Goal: Task Accomplishment & Management: Complete application form

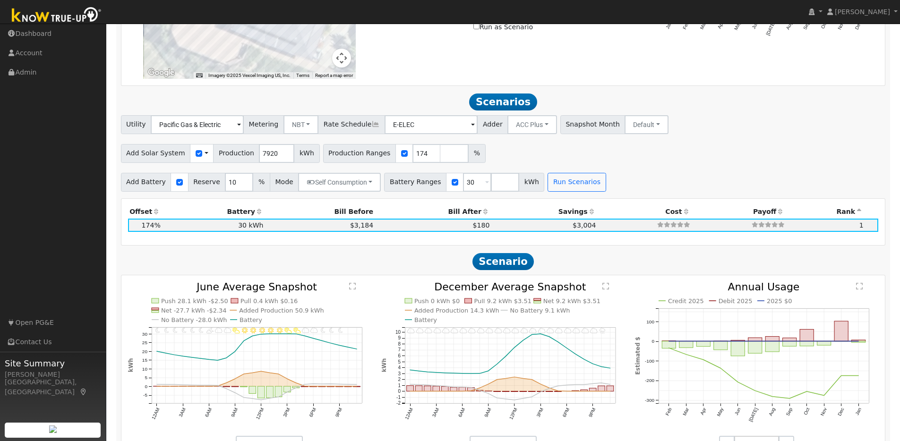
scroll to position [742, 0]
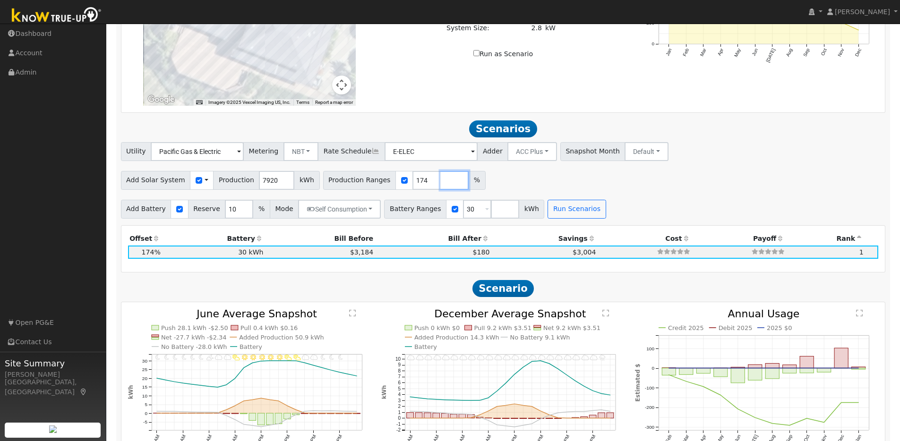
click at [440, 187] on input "number" at bounding box center [454, 180] width 28 height 19
type input "80"
type input "174"
type input "1"
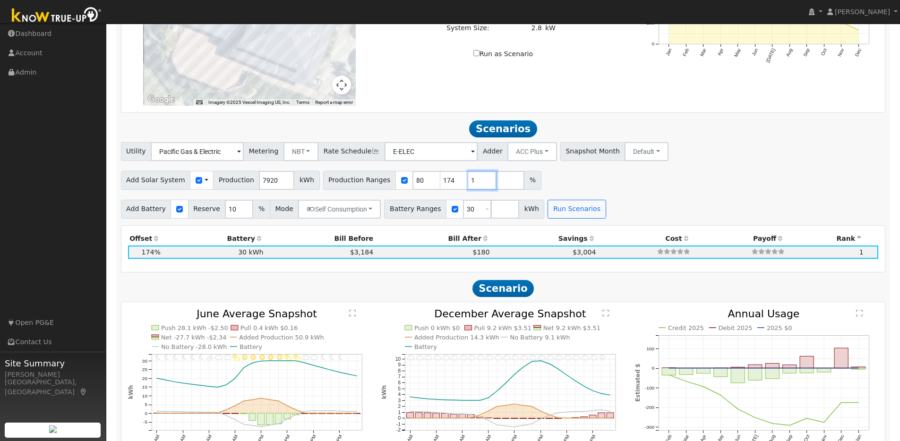
click at [474, 183] on input "1" at bounding box center [482, 180] width 28 height 19
type input "1"
type input "80"
type input "174"
click at [412, 187] on input "1" at bounding box center [426, 180] width 28 height 19
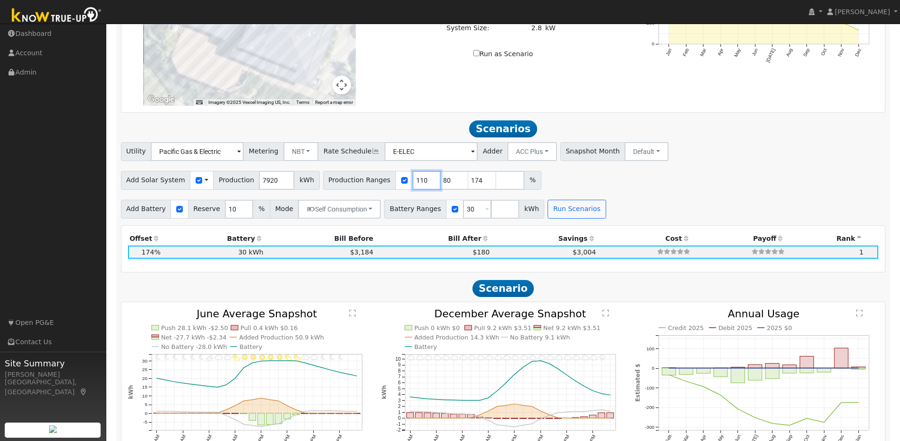
scroll to position [0, 0]
type input "80"
type input "104"
click at [496, 184] on input "number" at bounding box center [510, 180] width 28 height 19
click at [475, 188] on input "173" at bounding box center [482, 180] width 28 height 19
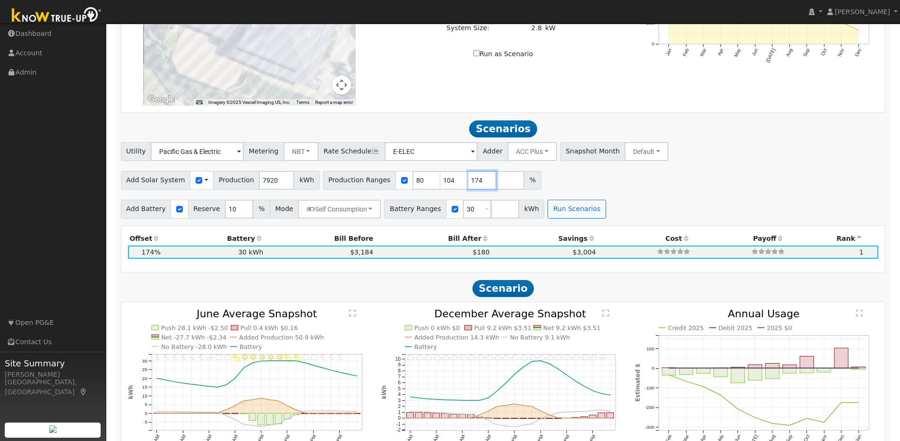
click at [477, 183] on input "174" at bounding box center [482, 180] width 28 height 19
type input "175"
click at [477, 183] on input "175" at bounding box center [482, 180] width 28 height 19
click at [496, 182] on input "number" at bounding box center [510, 180] width 28 height 19
type input "125"
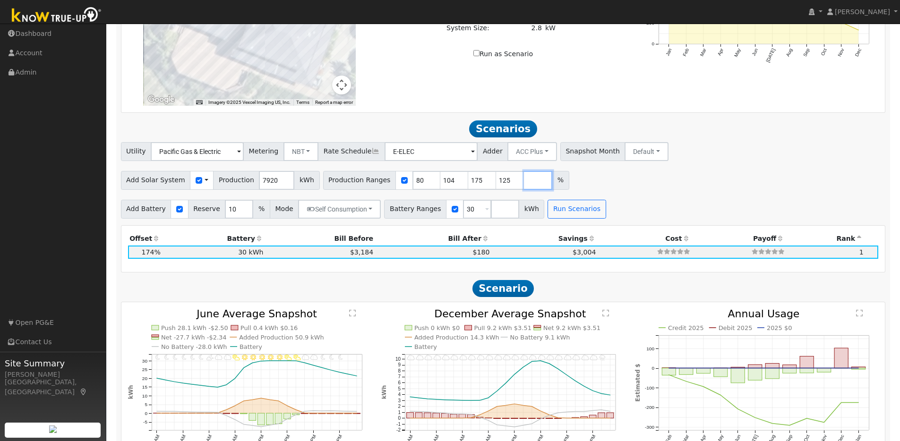
type input "125"
type input "175"
click at [524, 187] on input "number" at bounding box center [538, 180] width 28 height 19
type input "150"
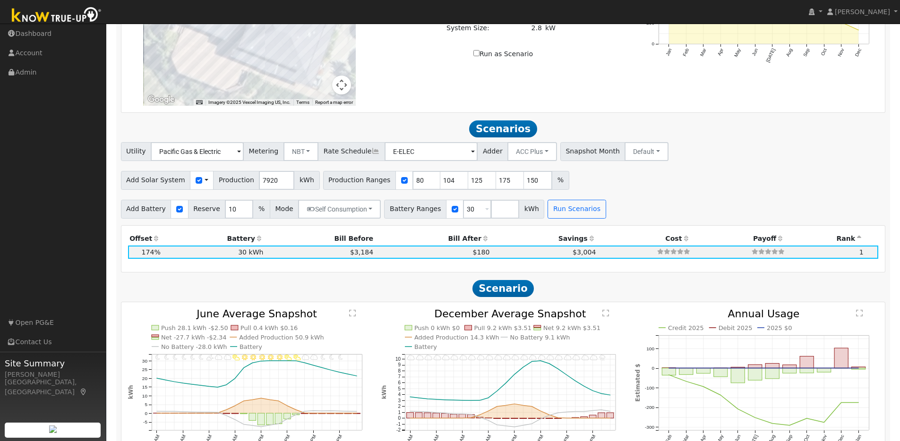
type input "175"
click at [647, 176] on div "Add Solar System Use CSV Data Production 7920 kWh Production Ranges 80 104 125 …" at bounding box center [503, 179] width 768 height 22
click at [491, 214] on input "number" at bounding box center [505, 209] width 28 height 19
type input "20"
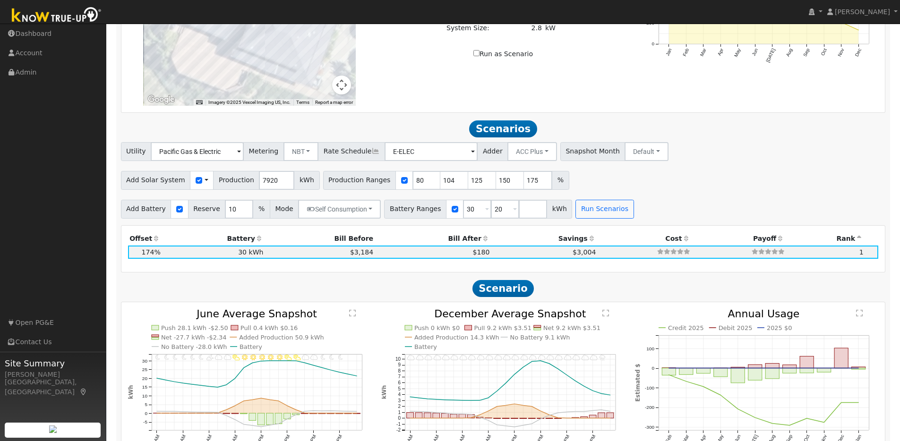
type input "30"
click at [697, 206] on div "Add Battery Reserve 10 % Mode Self Consumption Self Consumption Peak Savings AC…" at bounding box center [503, 208] width 768 height 22
click at [600, 215] on button "Run Scenarios" at bounding box center [604, 209] width 58 height 19
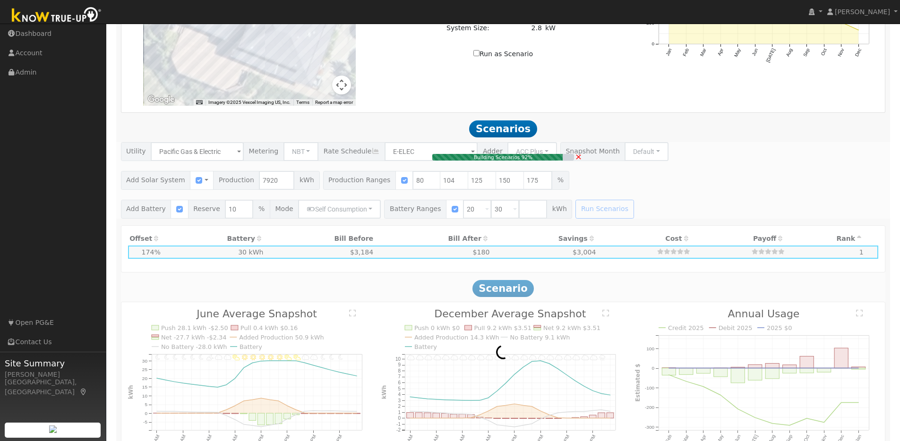
type input "$24,552"
type input "$20,200"
type input "$13,426"
type input "7.9"
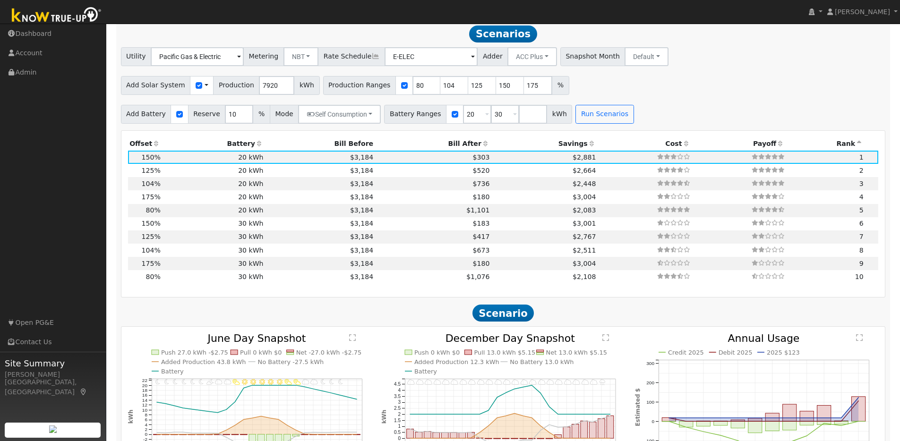
scroll to position [837, 0]
click at [153, 146] on icon at bounding box center [156, 142] width 9 height 7
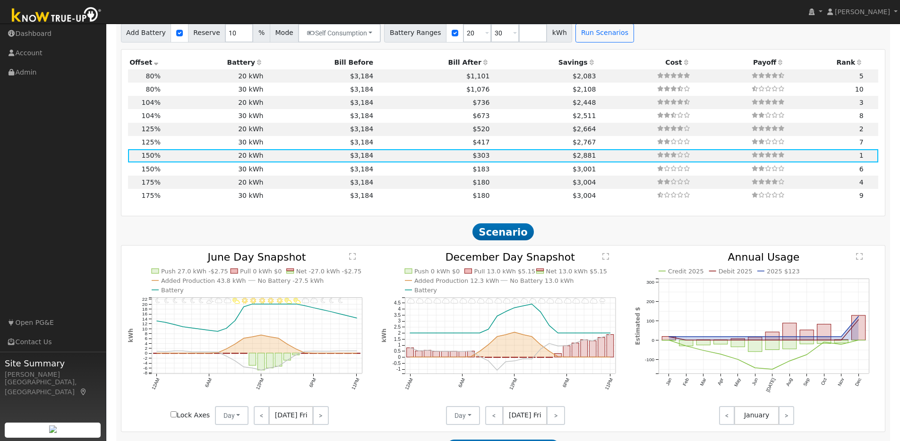
scroll to position [919, 0]
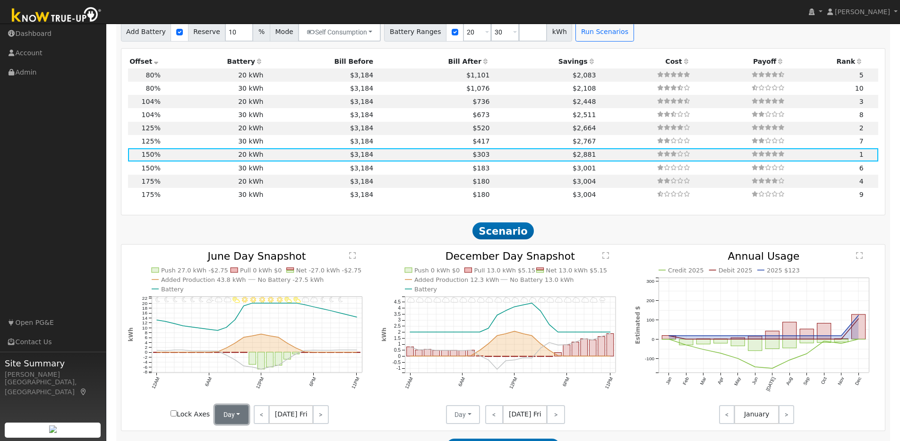
click at [239, 418] on button "Day" at bounding box center [232, 414] width 34 height 19
click at [237, 401] on link "Month Average" at bounding box center [248, 393] width 66 height 13
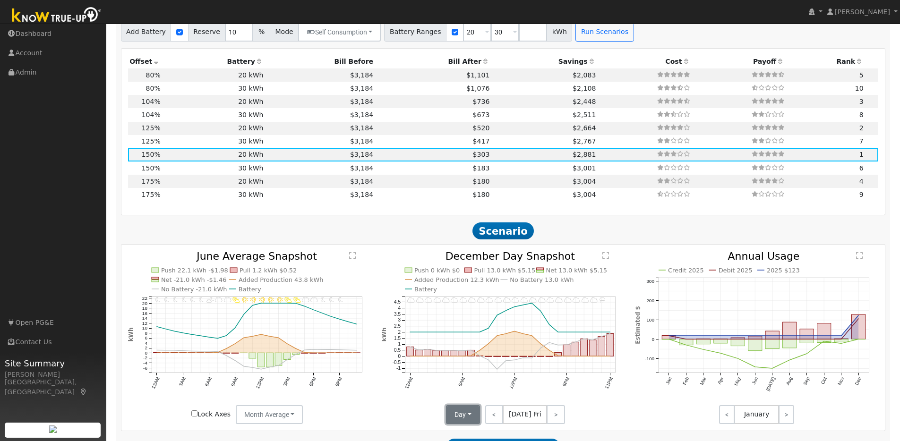
click at [468, 419] on button "Day" at bounding box center [463, 414] width 34 height 19
click at [470, 398] on link "Month Average" at bounding box center [480, 393] width 66 height 13
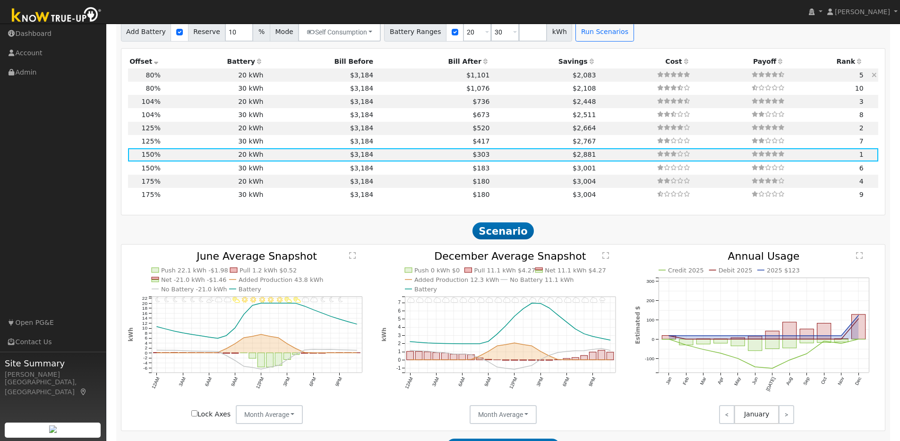
click at [179, 80] on td "20 kWh" at bounding box center [213, 74] width 103 height 13
type input "$13,094"
type input "$9,988"
type input "4.2"
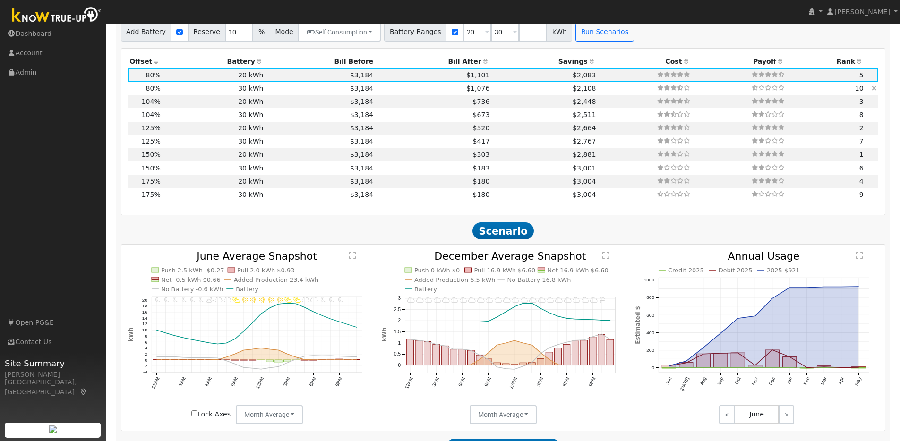
click at [176, 94] on td "30 kWh" at bounding box center [213, 88] width 103 height 13
type input "$30,300"
type input "$13,018"
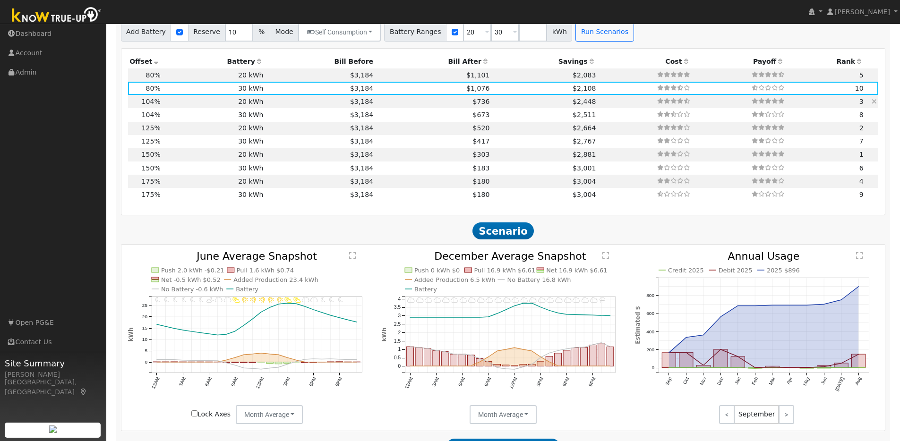
click at [179, 108] on td "20 kWh" at bounding box center [213, 101] width 103 height 13
type input "$17,023"
type input "$20,200"
type input "$11,167"
type input "5.5"
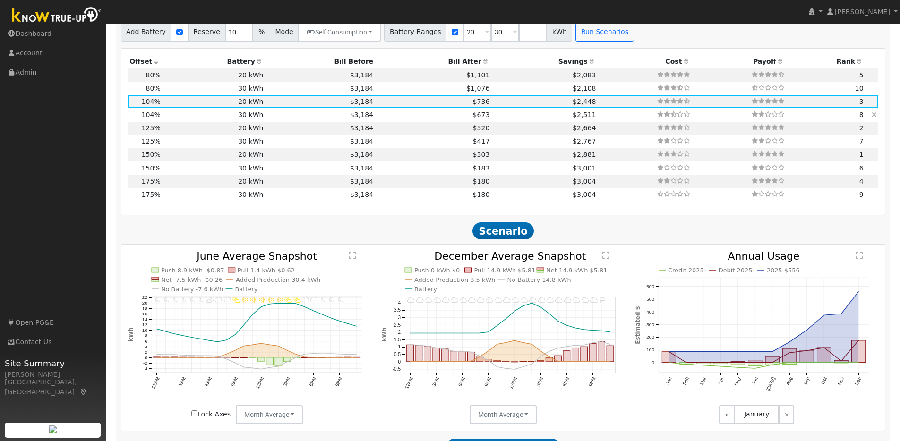
click at [180, 121] on td "30 kWh" at bounding box center [213, 114] width 103 height 13
type input "$30,300"
type input "$14,197"
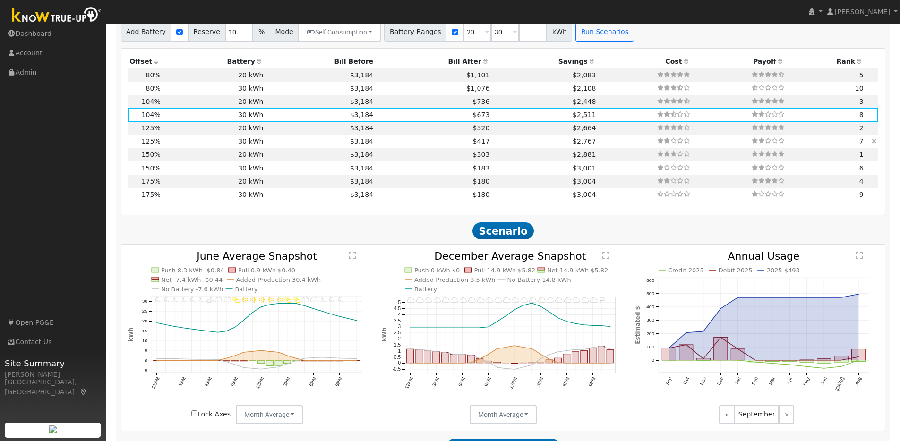
click at [182, 139] on td "30 kWh" at bounding box center [213, 141] width 103 height 13
type input "$20,460"
type input "$15,228"
type input "6.6"
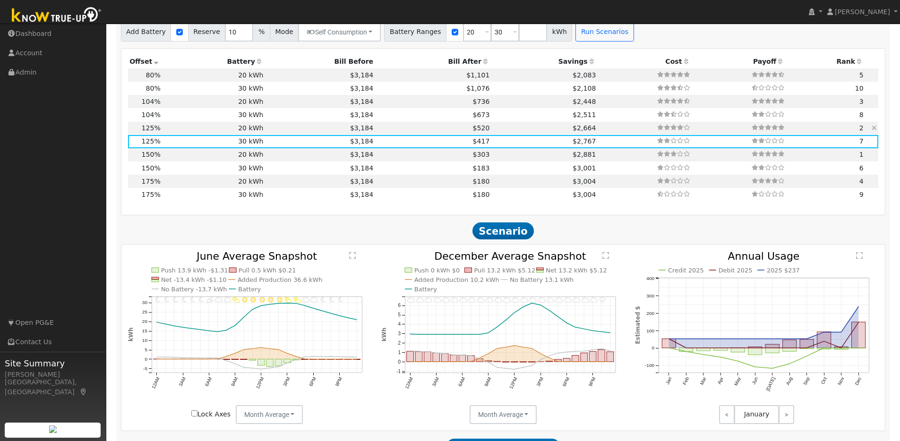
click at [184, 132] on td "20 kWh" at bounding box center [213, 128] width 103 height 13
type input "$20,200"
type input "$12,198"
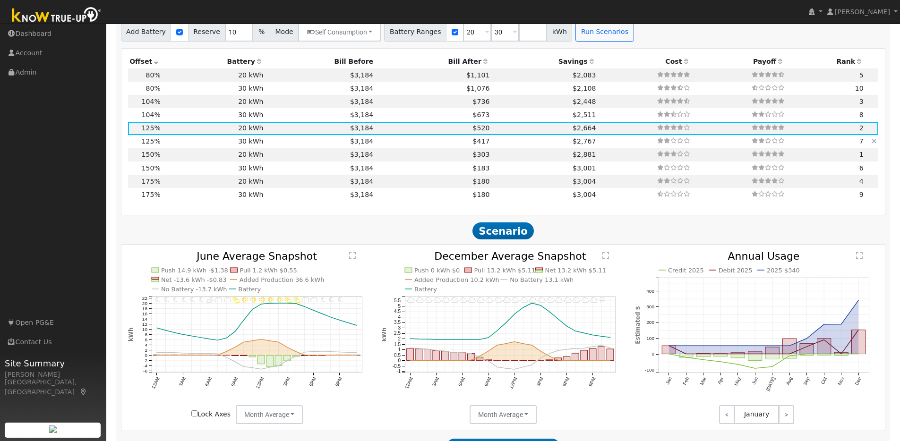
click at [184, 147] on td "30 kWh" at bounding box center [213, 141] width 103 height 13
type input "$30,300"
type input "$15,228"
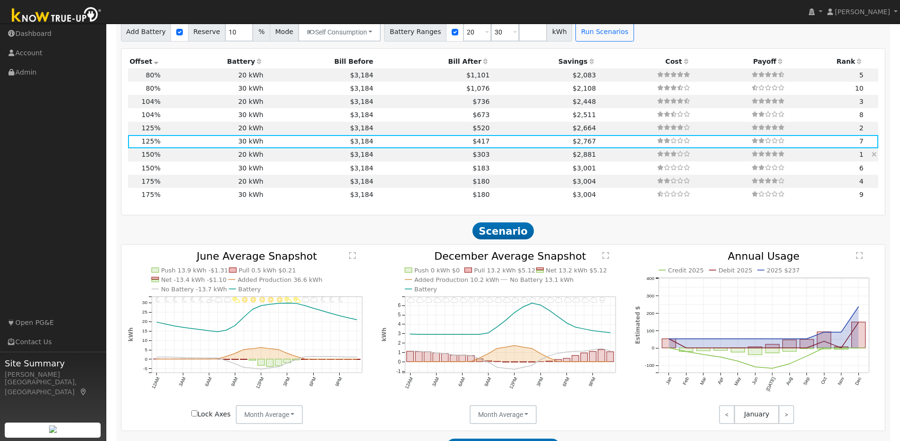
click at [186, 158] on td "20 kWh" at bounding box center [213, 154] width 103 height 13
type input "$24,552"
type input "$20,200"
type input "$13,426"
type input "7.9"
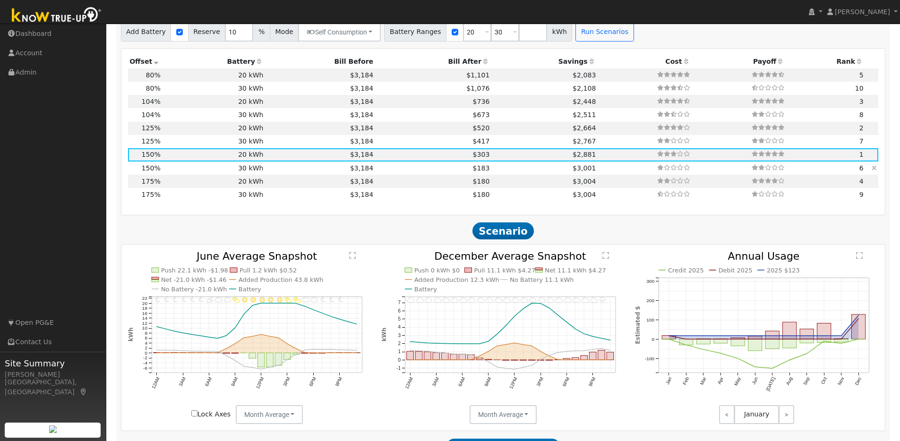
click at [187, 173] on td "30 kWh" at bounding box center [213, 168] width 103 height 13
type input "$30,300"
type input "$16,456"
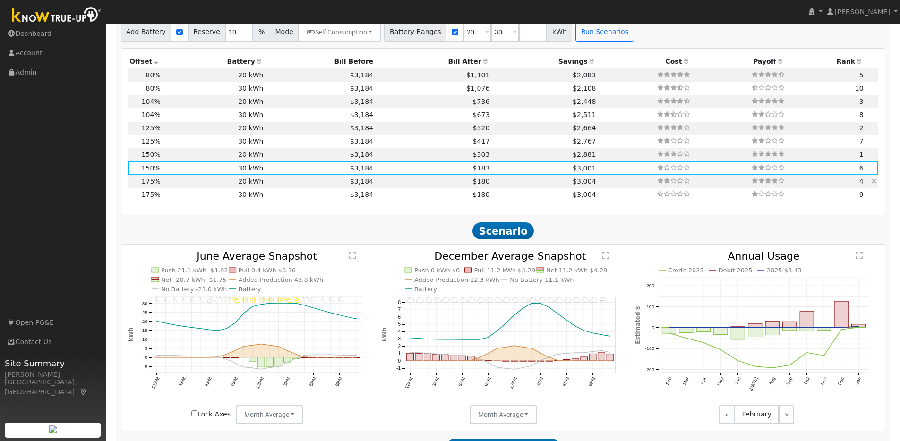
click at [188, 184] on td "20 kWh" at bounding box center [213, 181] width 103 height 13
type input "$28,644"
type input "$20,200"
type input "$14,653"
type input "9.2"
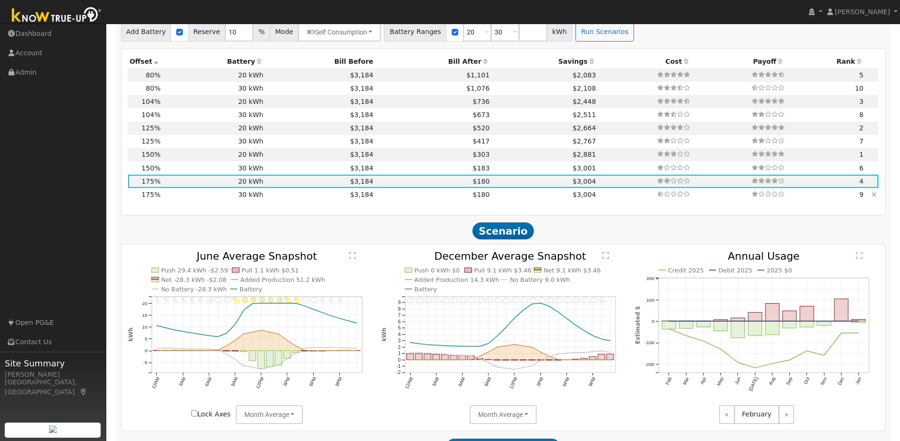
click at [189, 198] on td "30 kWh" at bounding box center [213, 194] width 103 height 13
type input "$30,300"
type input "$17,683"
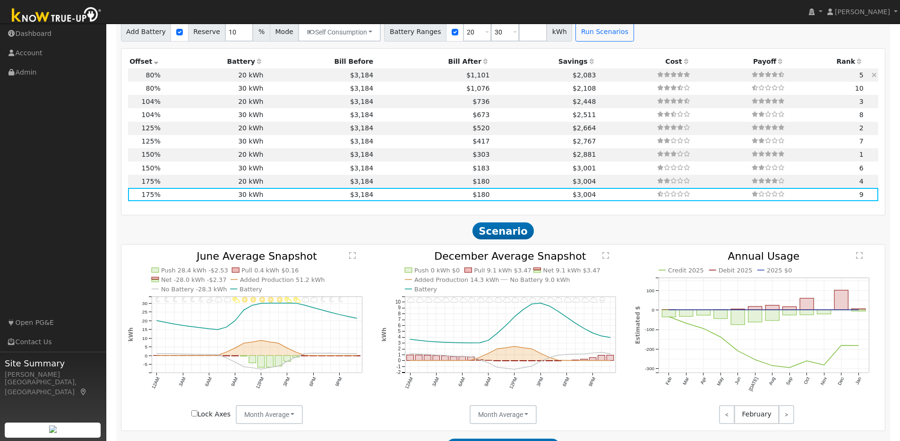
click at [174, 80] on td "20 kWh" at bounding box center [213, 74] width 103 height 13
type input "$13,094"
type input "$20,200"
type input "$9,988"
type input "4.2"
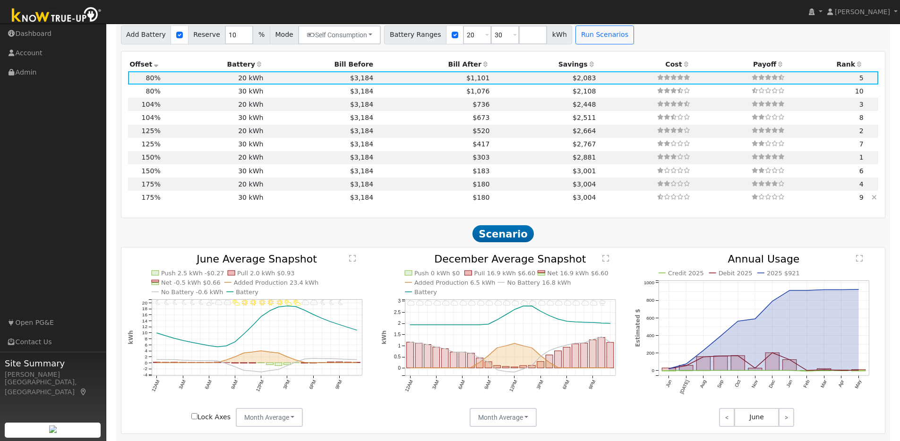
scroll to position [923, 0]
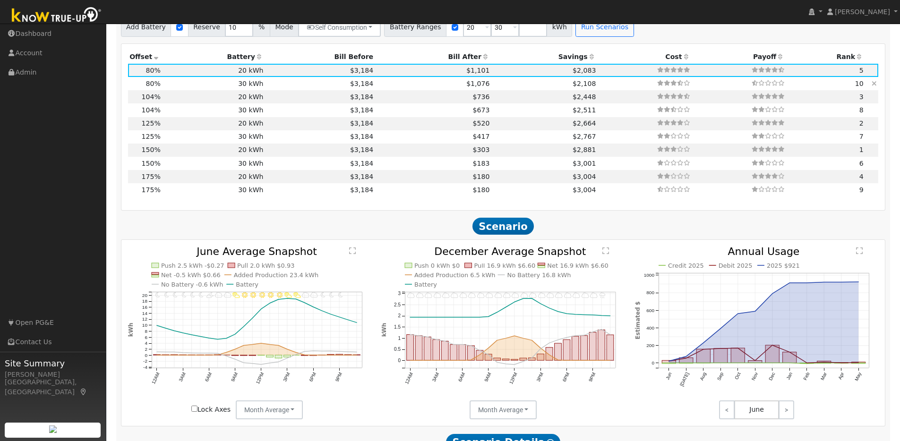
click at [170, 88] on td "30 kWh" at bounding box center [213, 83] width 103 height 13
type input "$30,300"
type input "$13,018"
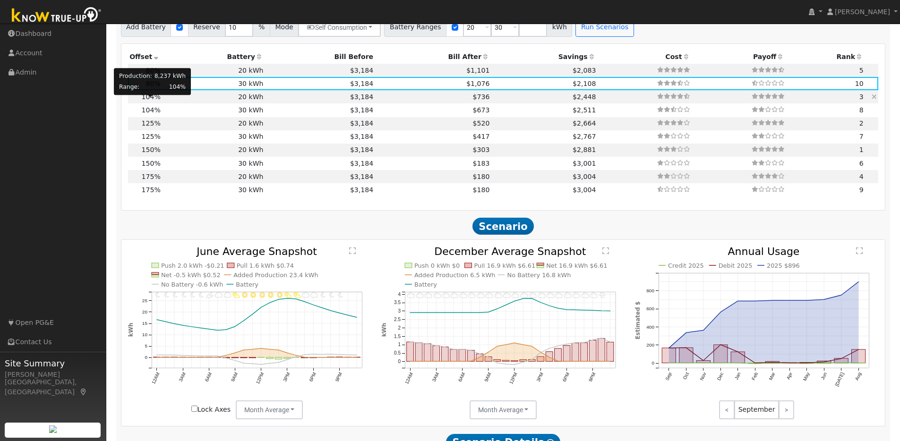
click at [154, 101] on span "104%" at bounding box center [151, 97] width 19 height 8
type input "$17,023"
type input "$20,200"
type input "$11,167"
type input "5.5"
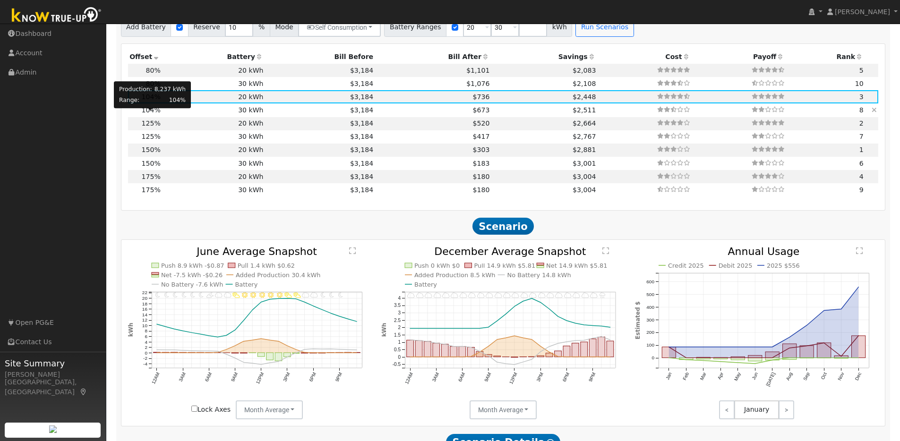
click at [157, 113] on span "104%" at bounding box center [151, 110] width 19 height 8
type input "$30,300"
type input "$14,197"
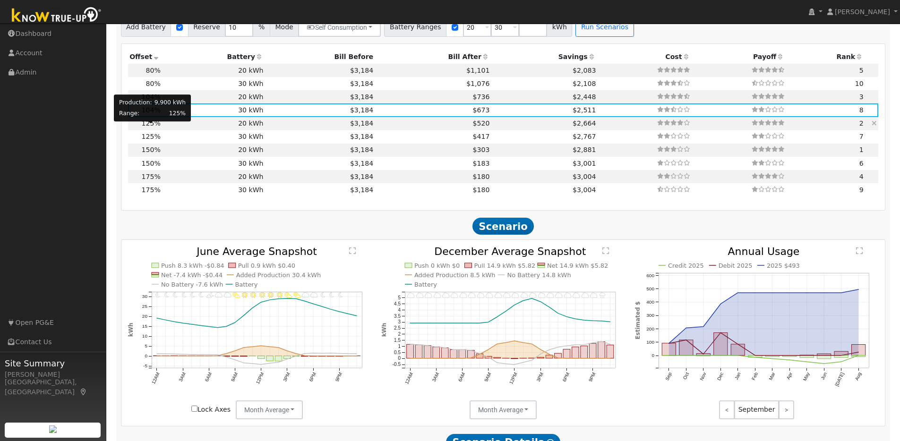
click at [150, 127] on span "125%" at bounding box center [151, 124] width 19 height 8
type input "$20,460"
type input "$20,200"
type input "$12,198"
type input "6.6"
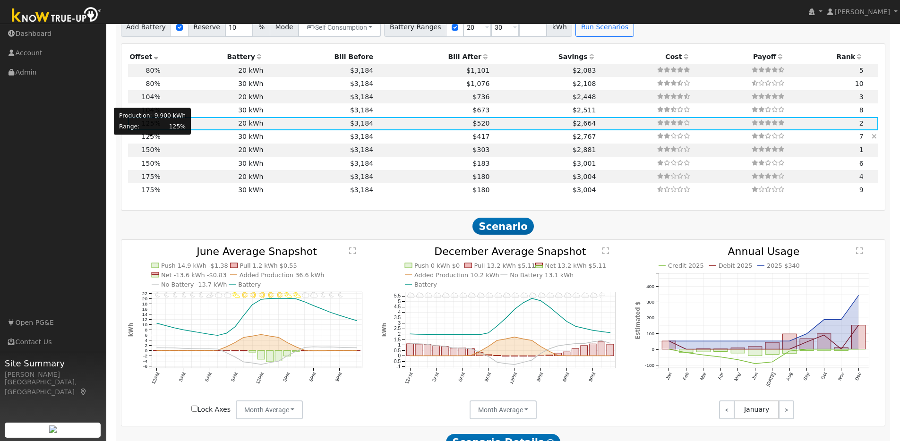
click at [155, 140] on span "125%" at bounding box center [151, 137] width 19 height 8
type input "$30,300"
type input "$15,228"
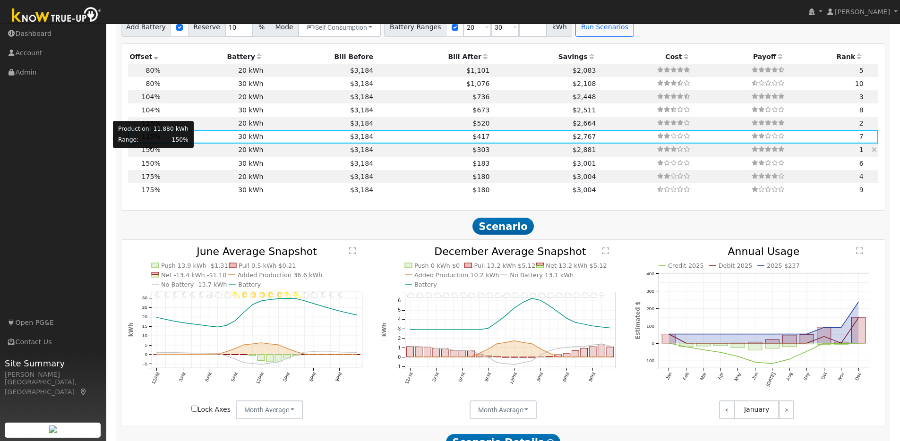
click at [153, 153] on span "150%" at bounding box center [151, 150] width 19 height 8
type input "$24,552"
type input "$20,200"
type input "$13,426"
type input "7.9"
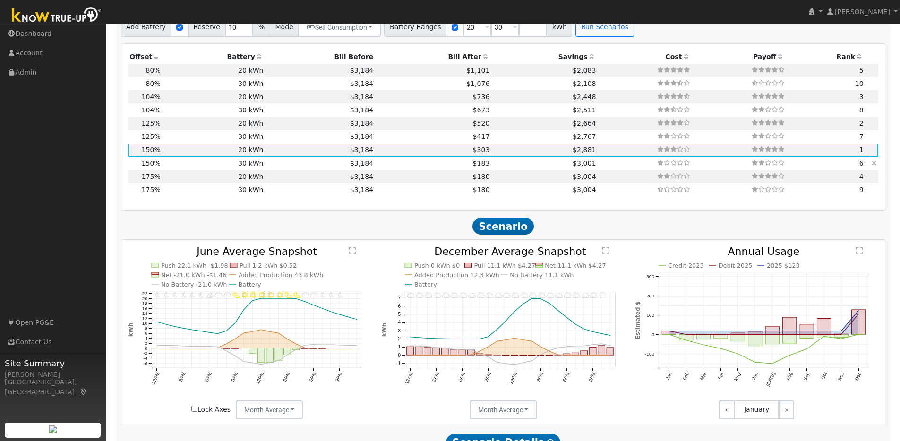
click at [159, 168] on td "150%" at bounding box center [145, 163] width 34 height 13
type input "$30,300"
type input "$16,456"
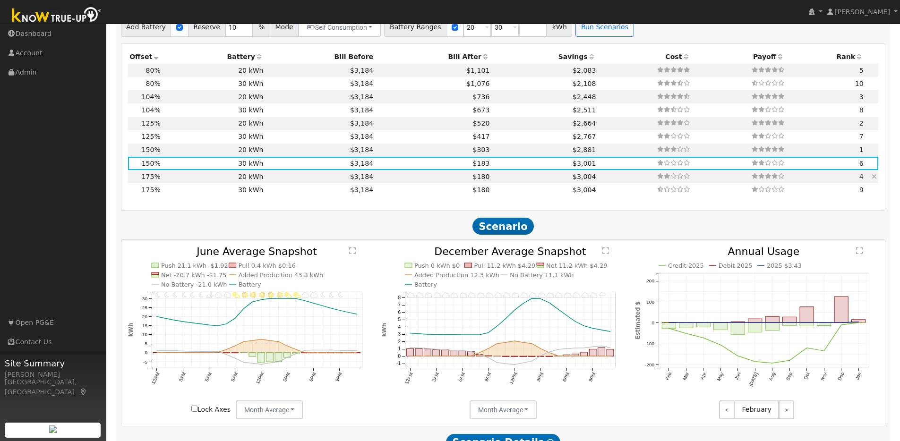
click at [163, 183] on td "20 kWh" at bounding box center [213, 176] width 103 height 13
type input "$28,644"
type input "$20,200"
type input "$14,653"
type input "9.2"
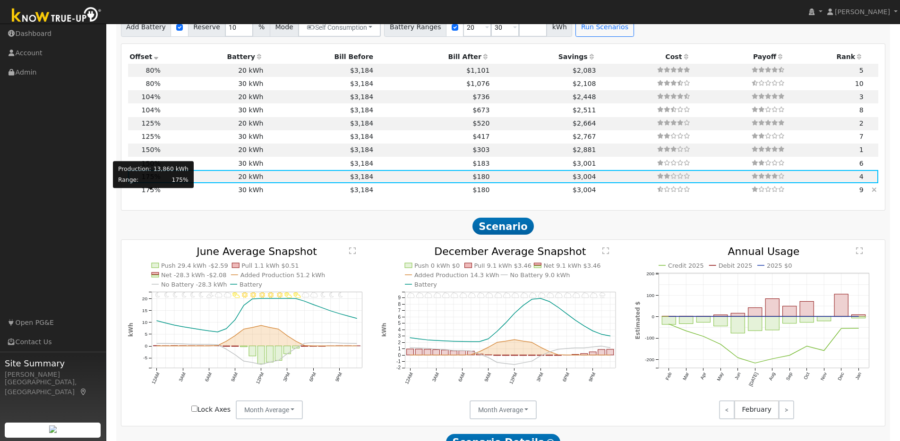
click at [158, 194] on span "175%" at bounding box center [151, 190] width 19 height 8
type input "$30,300"
type input "$17,683"
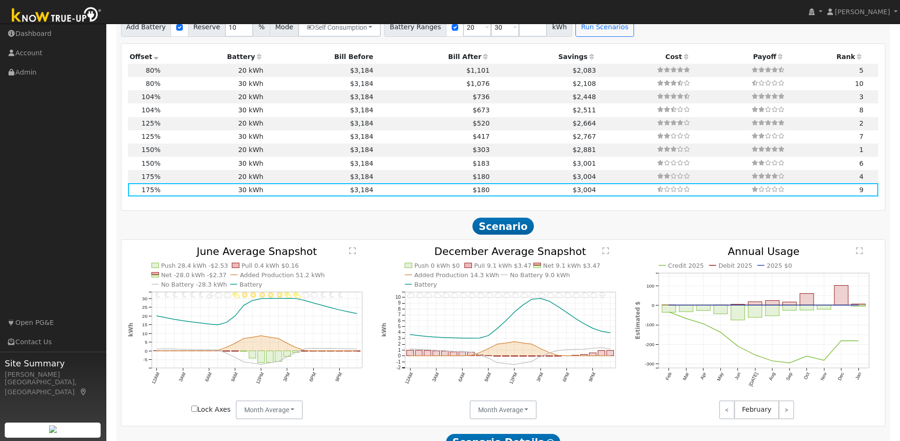
click at [67, 17] on img at bounding box center [56, 15] width 99 height 21
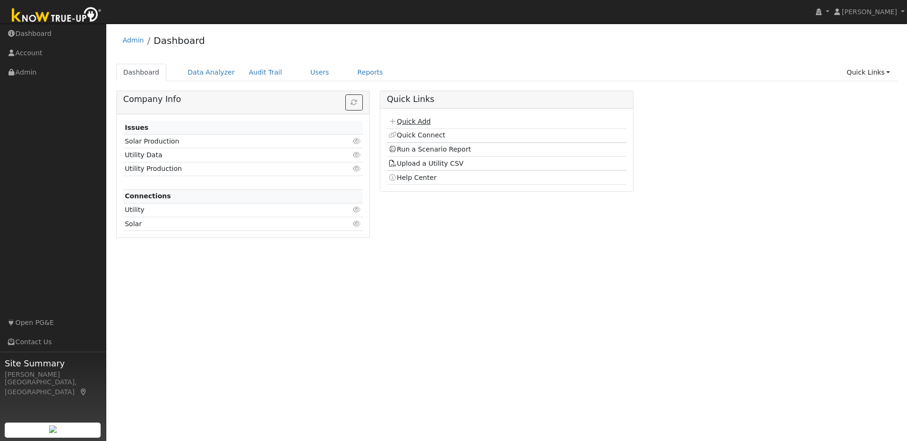
click at [411, 123] on link "Quick Add" at bounding box center [409, 122] width 42 height 8
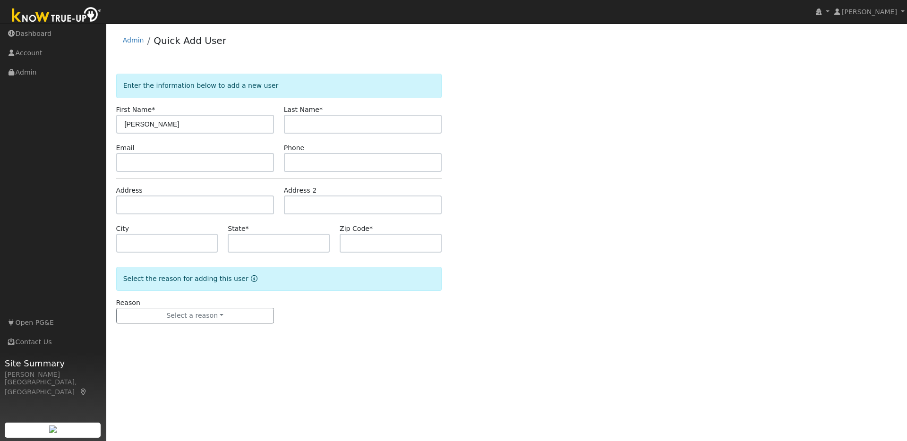
type input "[PERSON_NAME]"
click at [307, 122] on input "text" at bounding box center [363, 124] width 158 height 19
type input "[PERSON_NAME]"
click at [183, 161] on input "text" at bounding box center [195, 162] width 158 height 19
type input "airdream2616@gmail.com"
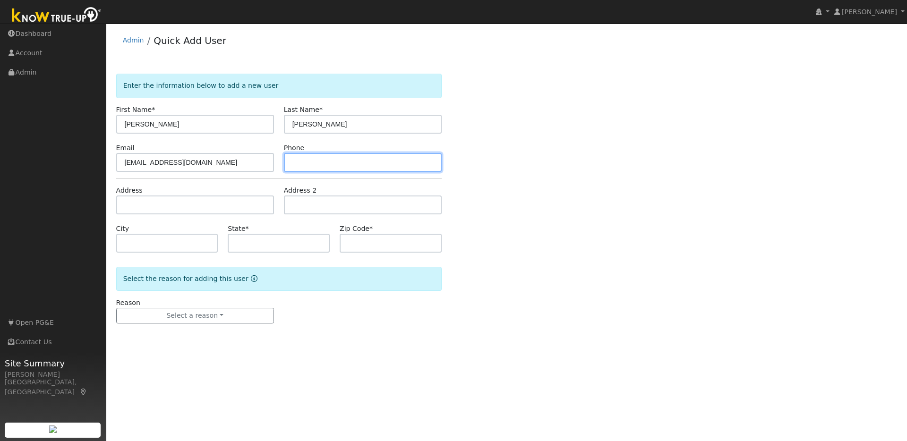
click at [308, 164] on input "text" at bounding box center [363, 162] width 158 height 19
type input "9259350404"
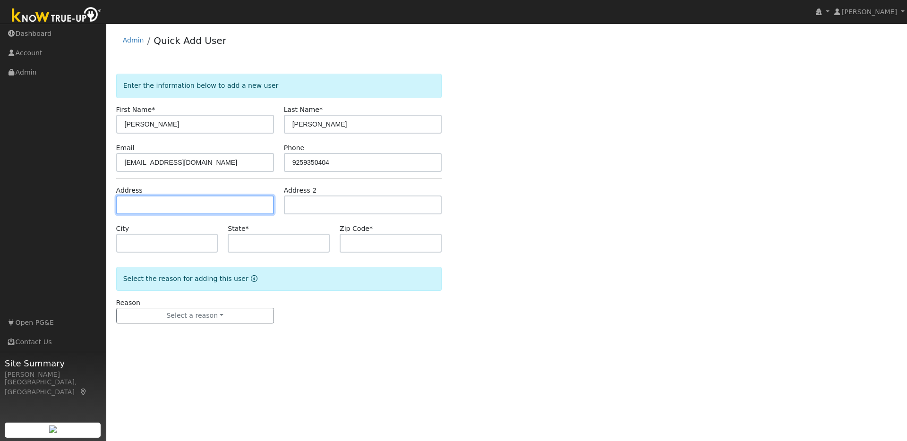
click at [163, 204] on input "text" at bounding box center [195, 205] width 158 height 19
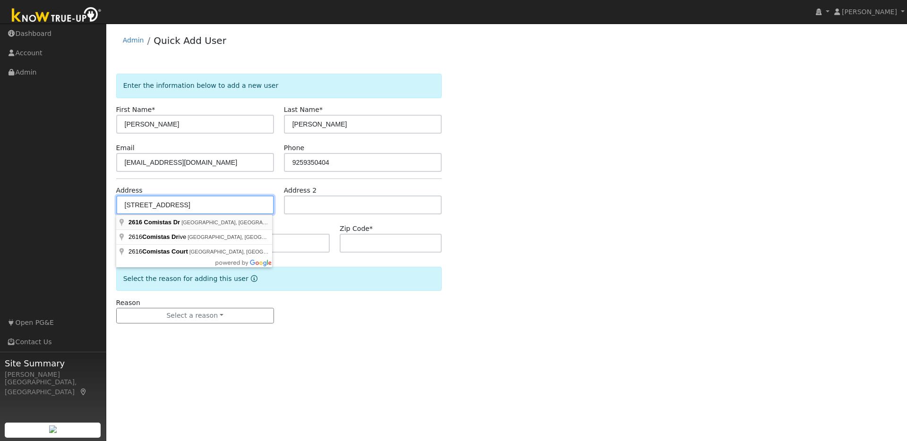
type input "2616 Comistas Drive"
type input "Walnut Creek"
type input "CA"
type input "94598"
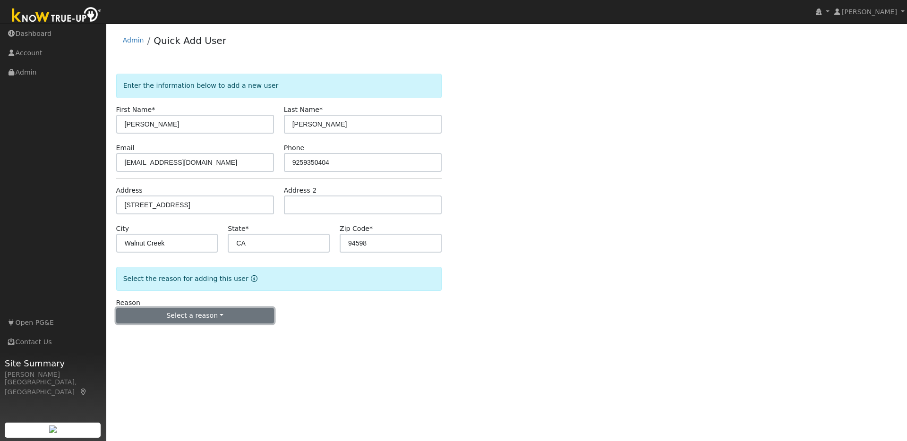
click at [207, 319] on button "Select a reason" at bounding box center [195, 316] width 158 height 16
click at [148, 334] on link "New lead" at bounding box center [169, 335] width 104 height 13
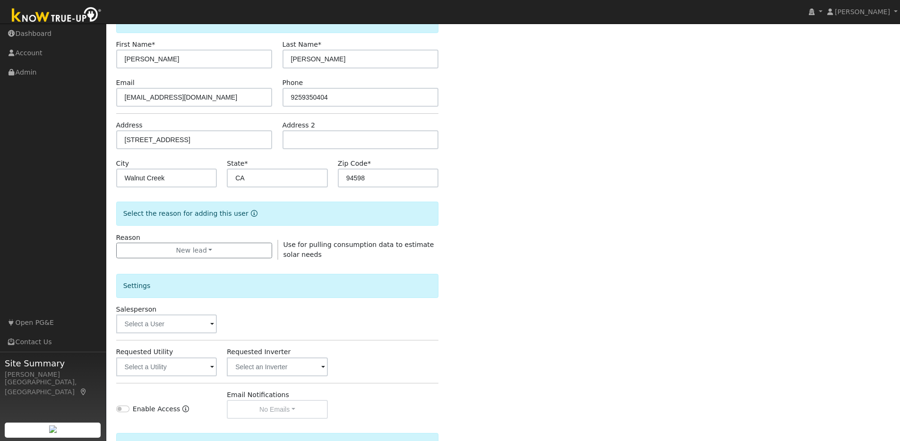
scroll to position [66, 0]
click at [214, 324] on input "text" at bounding box center [166, 323] width 101 height 19
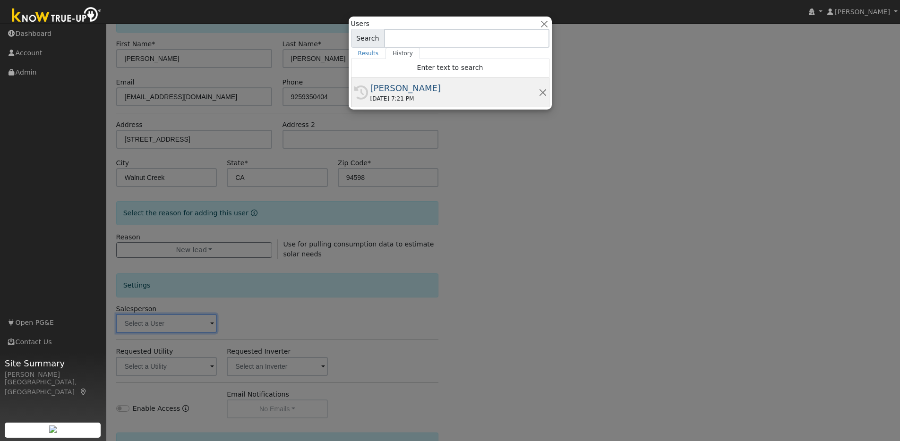
click at [436, 93] on div "[PERSON_NAME]" at bounding box center [454, 88] width 168 height 13
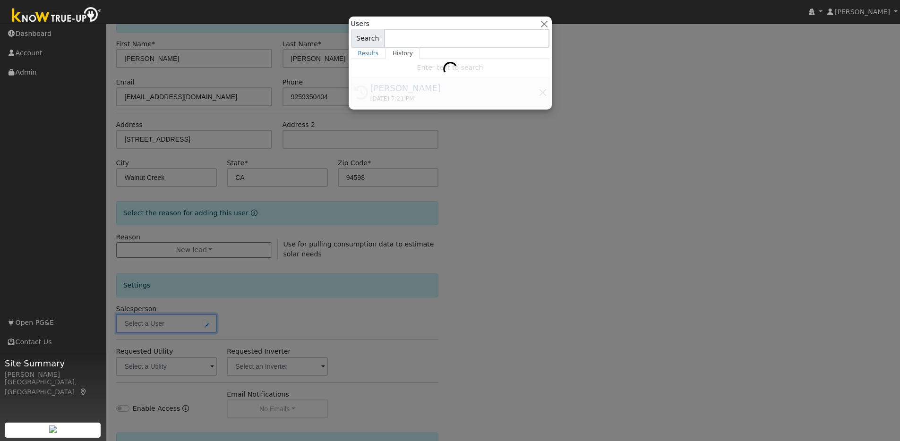
type input "[PERSON_NAME]"
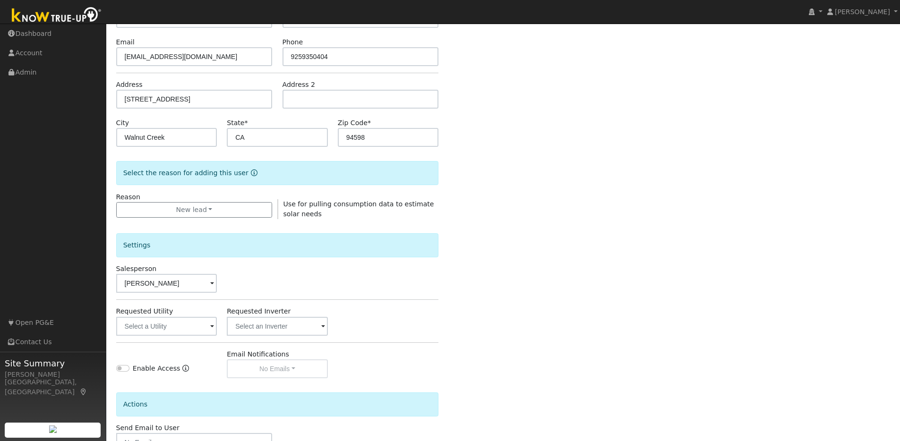
scroll to position [171, 0]
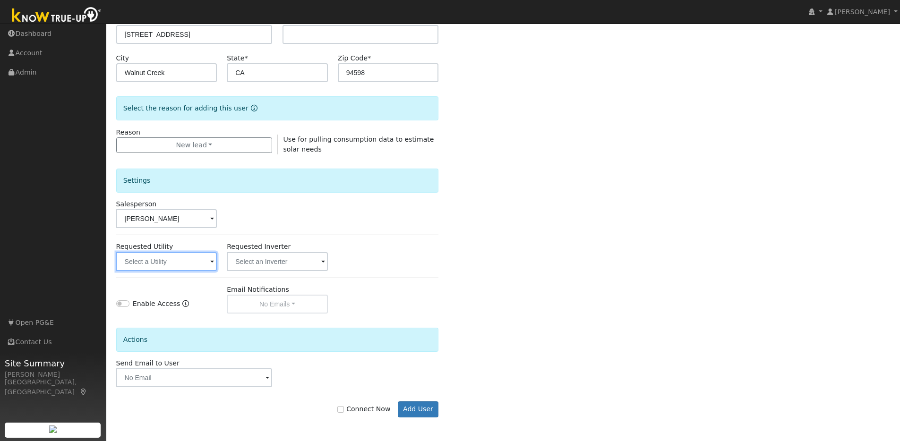
click at [201, 262] on input "text" at bounding box center [166, 261] width 101 height 19
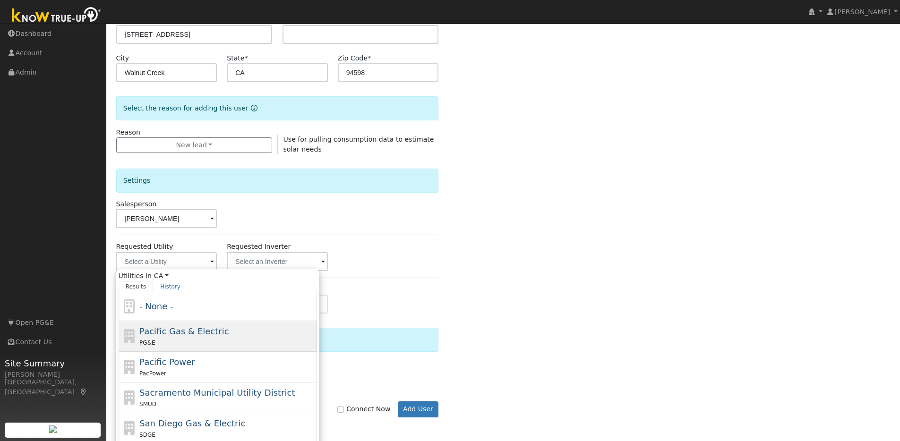
click at [171, 329] on span "Pacific Gas & Electric" at bounding box center [183, 331] width 89 height 10
type input "Pacific Gas & Electric"
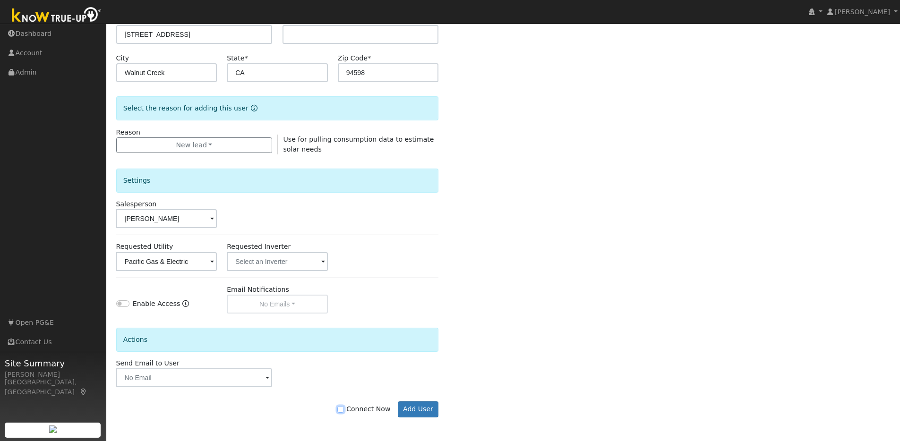
click at [342, 409] on input "Connect Now" at bounding box center [340, 409] width 7 height 7
checkbox input "true"
click at [416, 408] on button "Add User" at bounding box center [418, 410] width 41 height 16
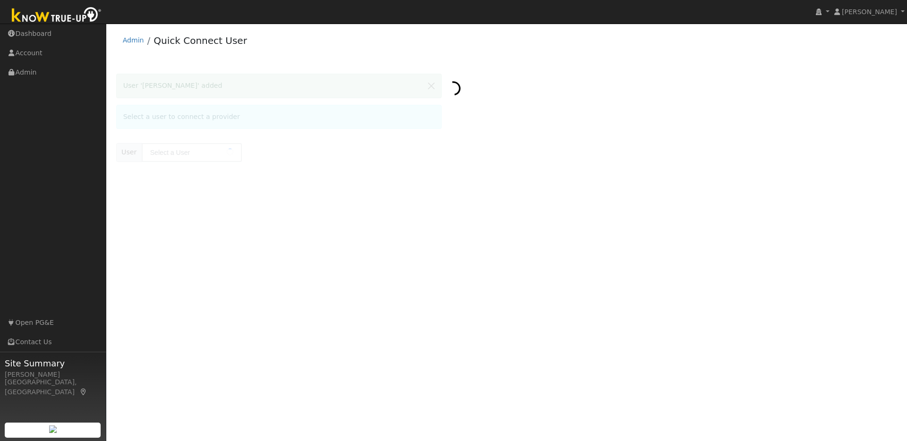
type input "[PERSON_NAME]"
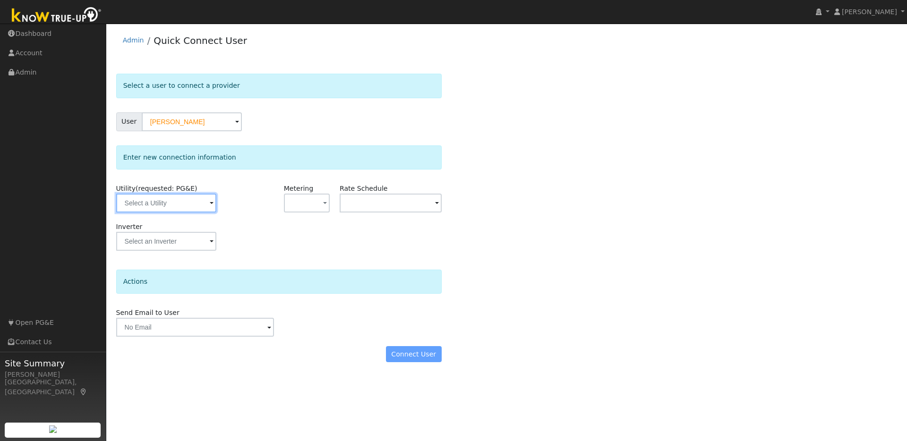
click at [179, 209] on input "text" at bounding box center [166, 203] width 100 height 19
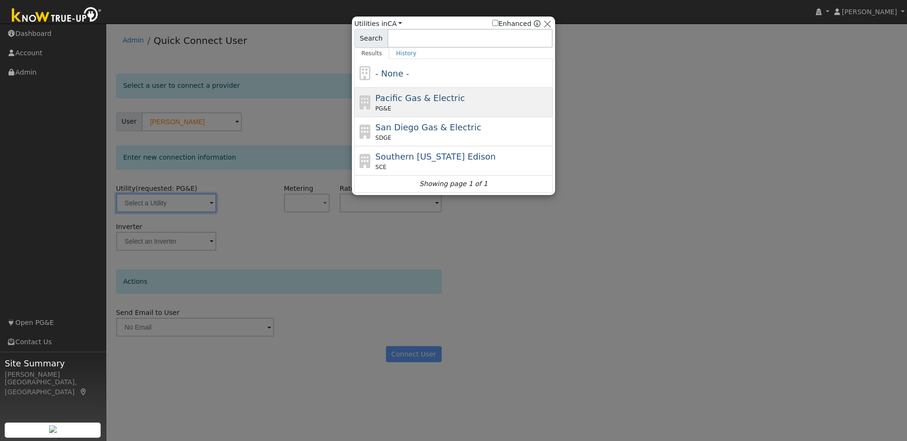
click at [428, 99] on span "Pacific Gas & Electric" at bounding box center [420, 98] width 89 height 10
type input "PG&E"
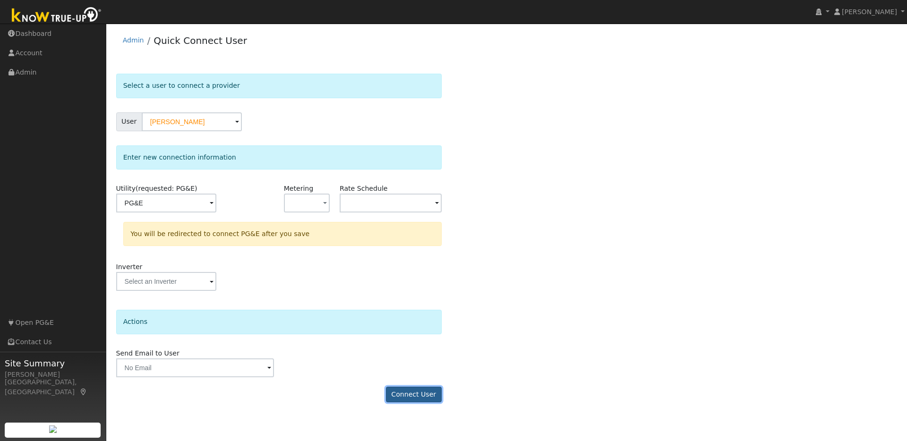
click at [413, 391] on button "Connect User" at bounding box center [414, 395] width 56 height 16
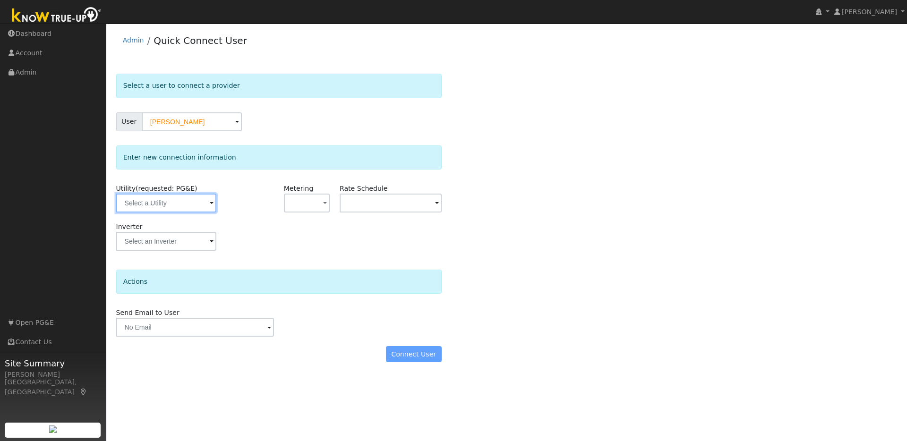
click at [195, 201] on input "text" at bounding box center [166, 203] width 100 height 19
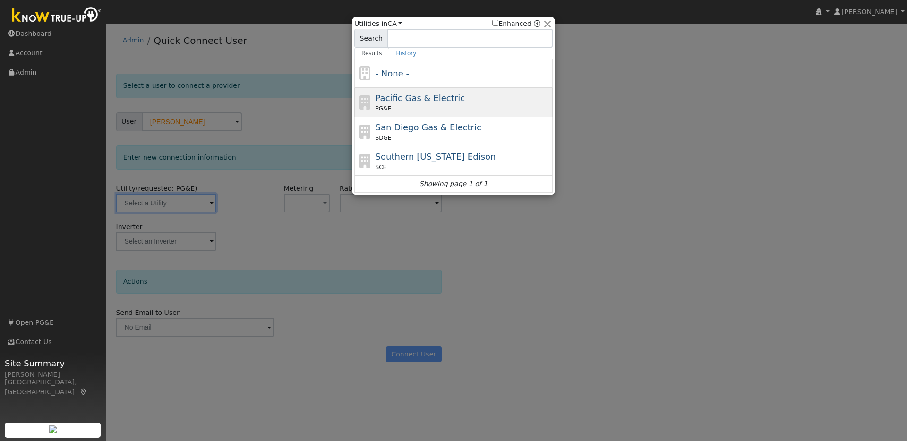
click at [407, 102] on span "Pacific Gas & Electric" at bounding box center [420, 98] width 89 height 10
type input "PG&E"
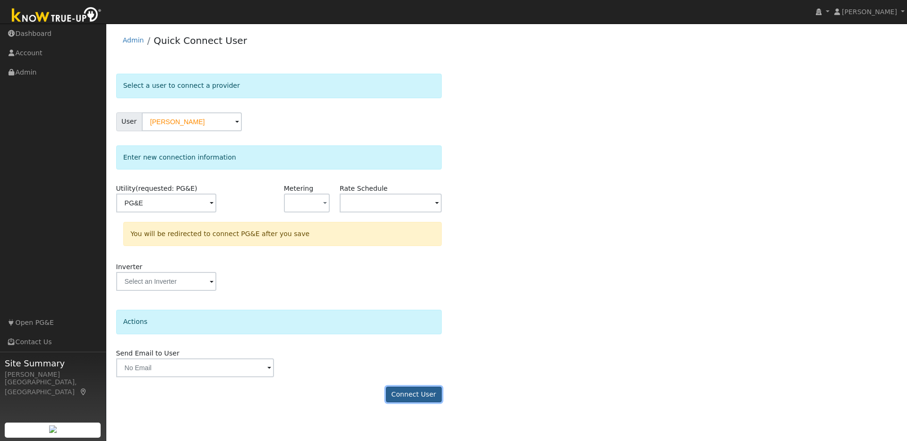
click at [411, 398] on button "Connect User" at bounding box center [414, 395] width 56 height 16
